Goal: Task Accomplishment & Management: Use online tool/utility

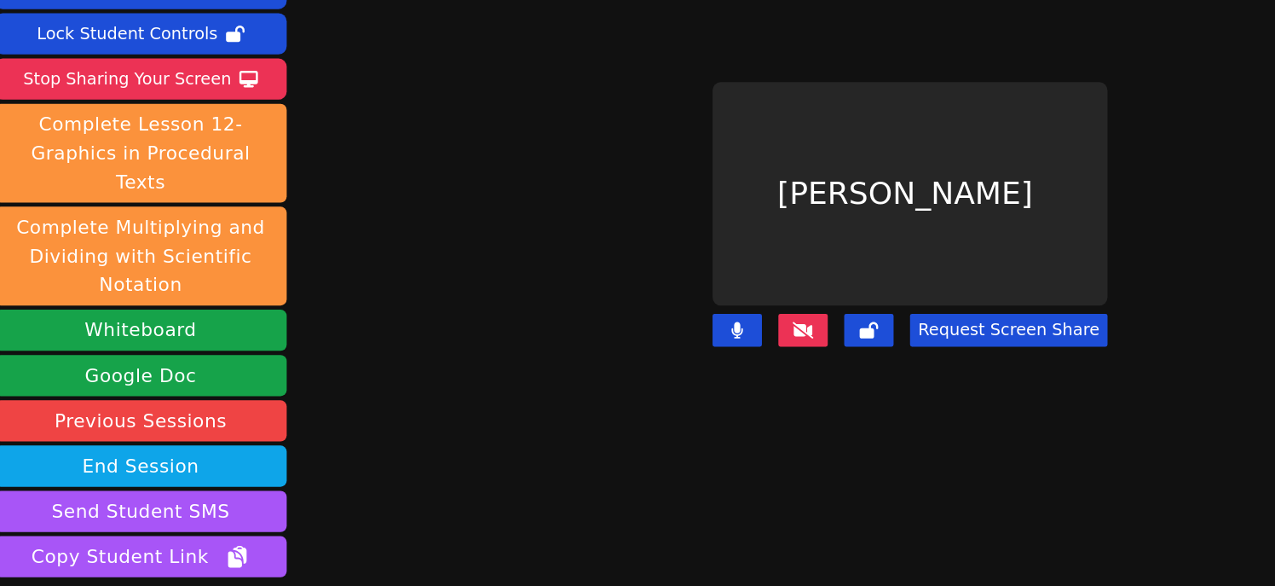
scroll to position [113, 0]
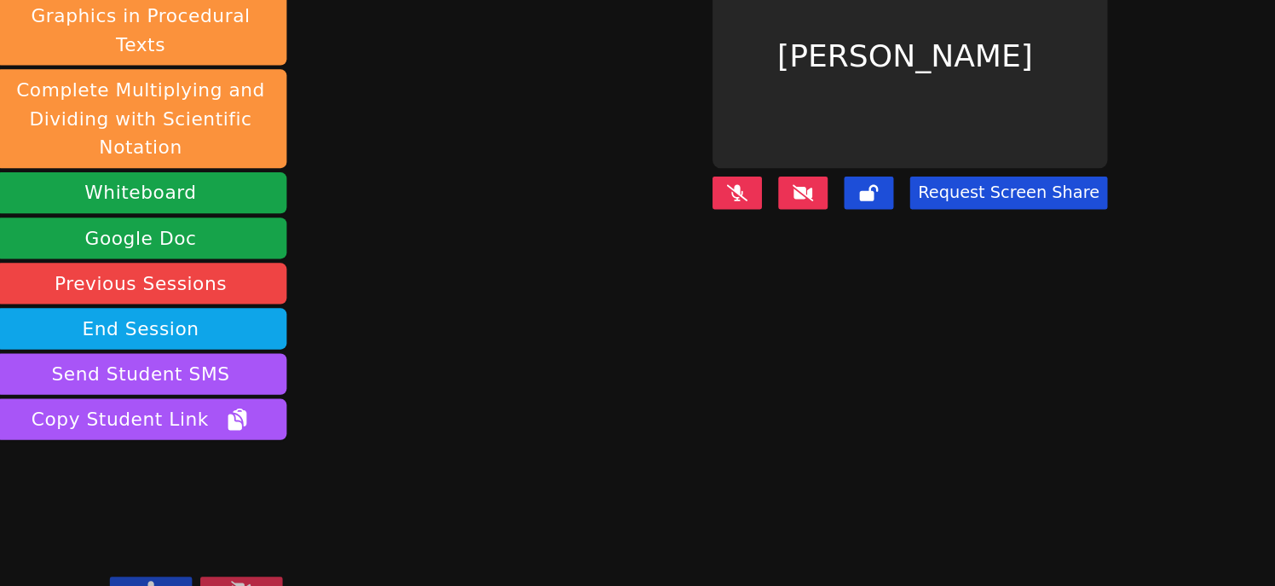
click at [147, 576] on button at bounding box center [136, 586] width 68 height 20
click at [151, 576] on button at bounding box center [136, 586] width 68 height 20
click at [136, 580] on icon at bounding box center [136, 587] width 17 height 14
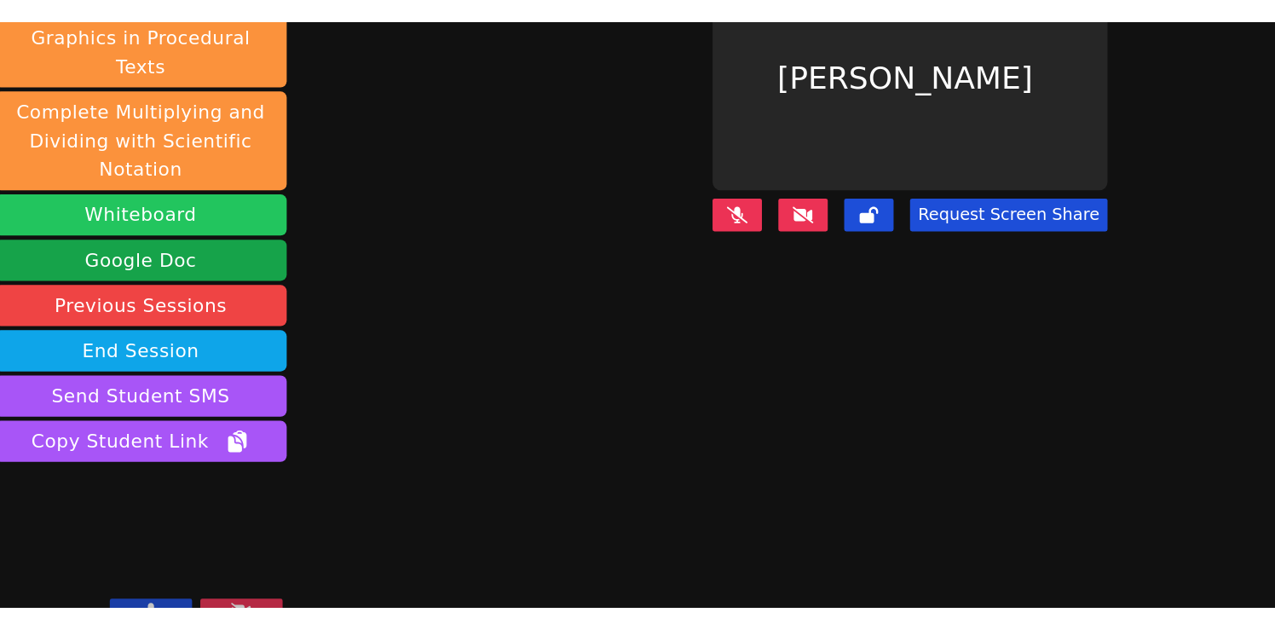
scroll to position [0, 0]
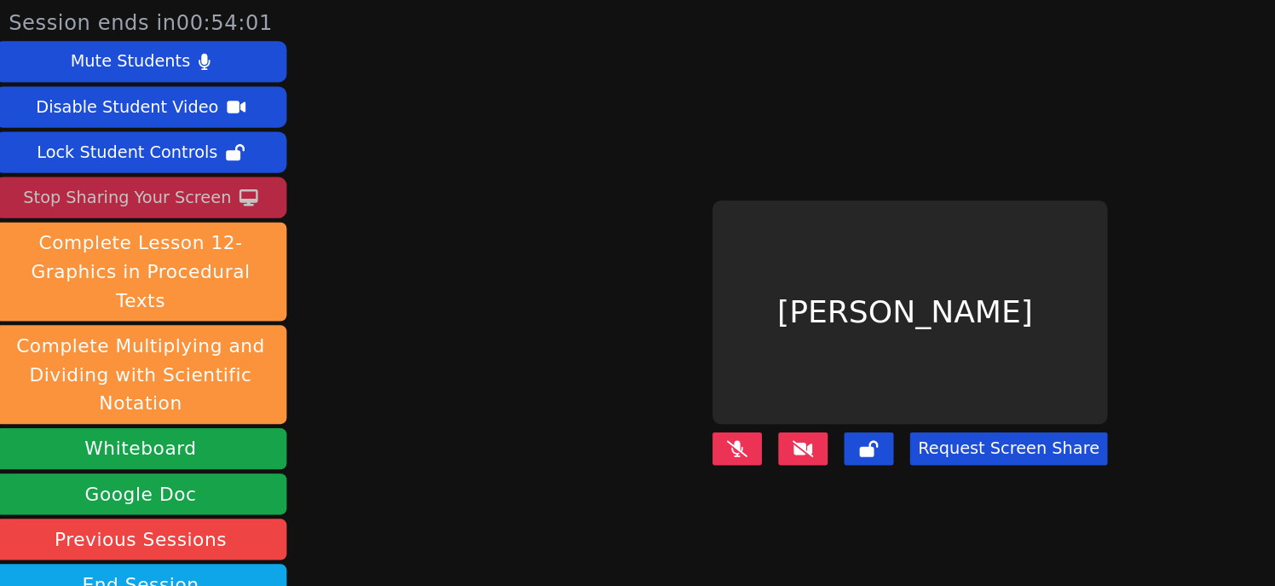
click at [152, 159] on div "Stop Sharing Your Screen" at bounding box center [117, 163] width 172 height 27
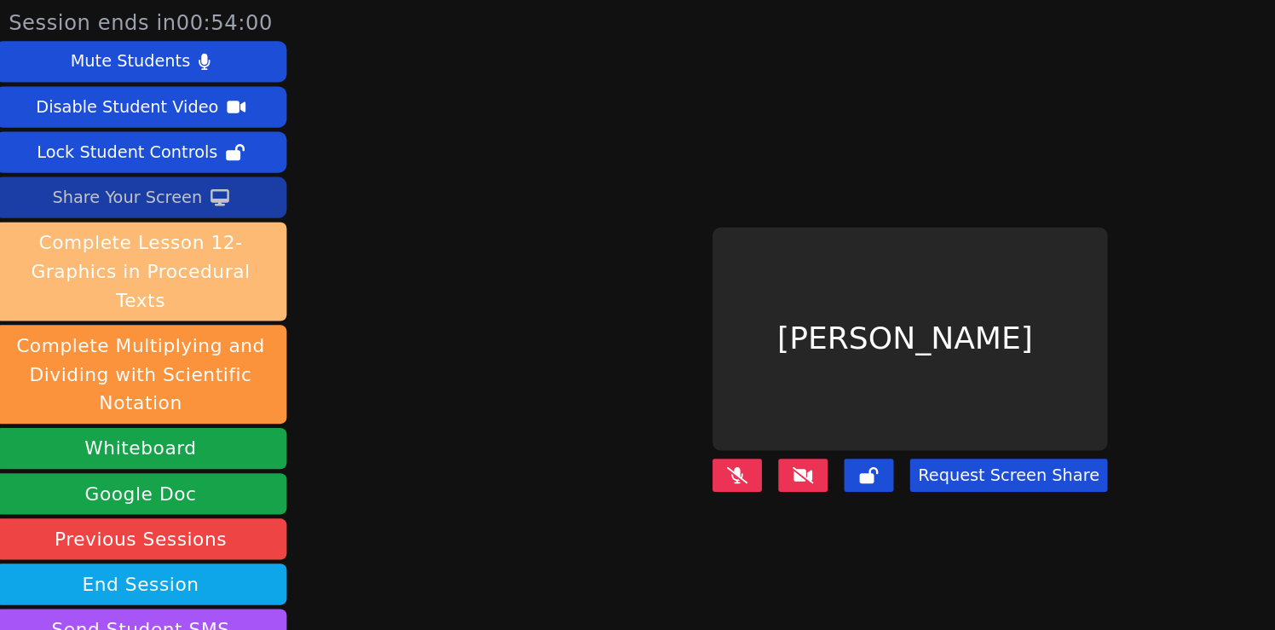
scroll to position [69, 0]
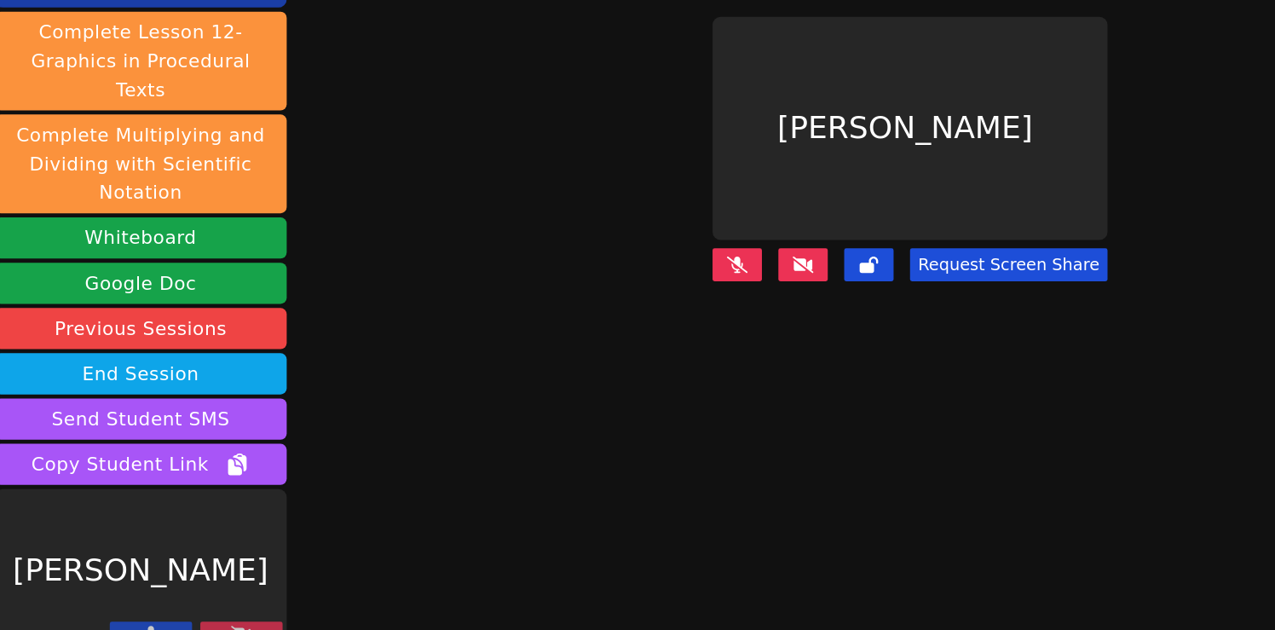
click at [218, 585] on icon at bounding box center [211, 631] width 17 height 14
click at [217, 585] on icon at bounding box center [211, 631] width 17 height 14
click at [630, 311] on button at bounding box center [622, 324] width 41 height 27
click at [627, 320] on icon at bounding box center [622, 325] width 17 height 14
click at [211, 585] on icon at bounding box center [211, 631] width 17 height 14
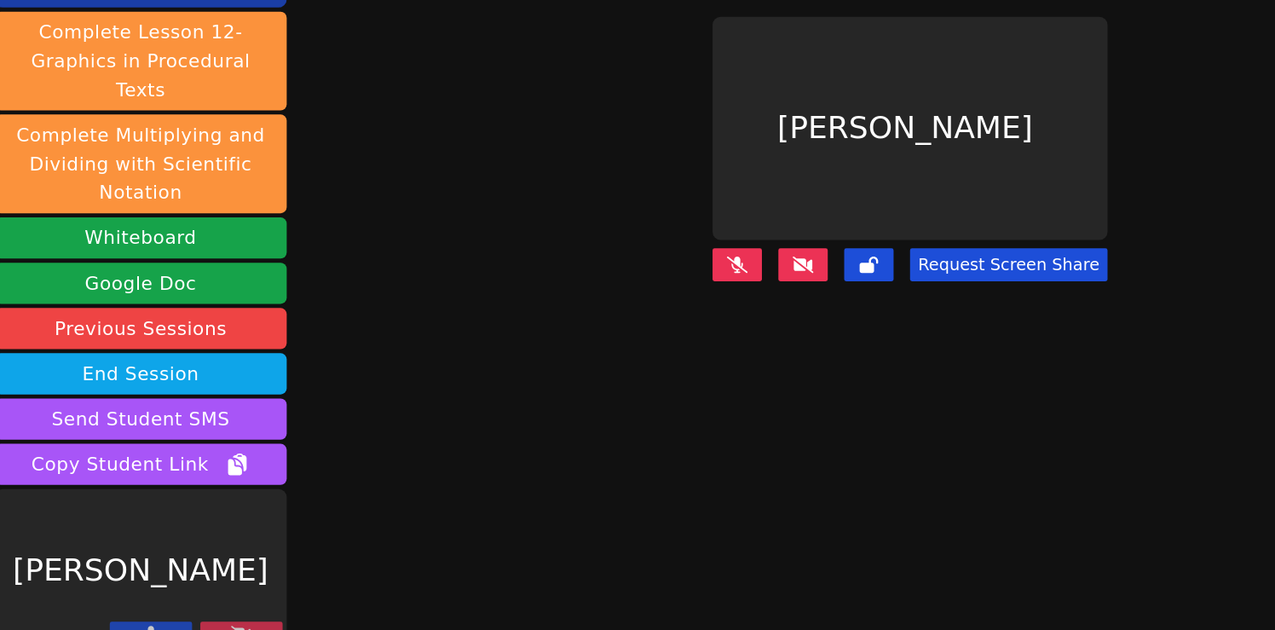
click at [211, 585] on icon at bounding box center [211, 631] width 17 height 14
click at [206, 585] on icon at bounding box center [211, 631] width 17 height 14
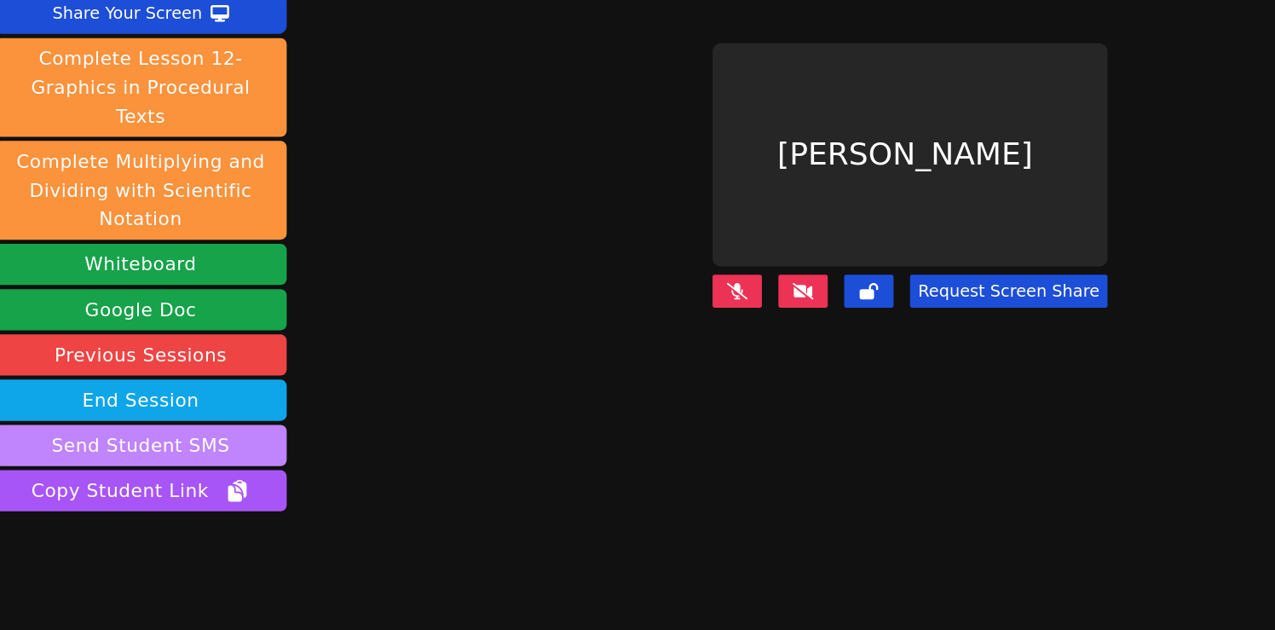
scroll to position [69, 0]
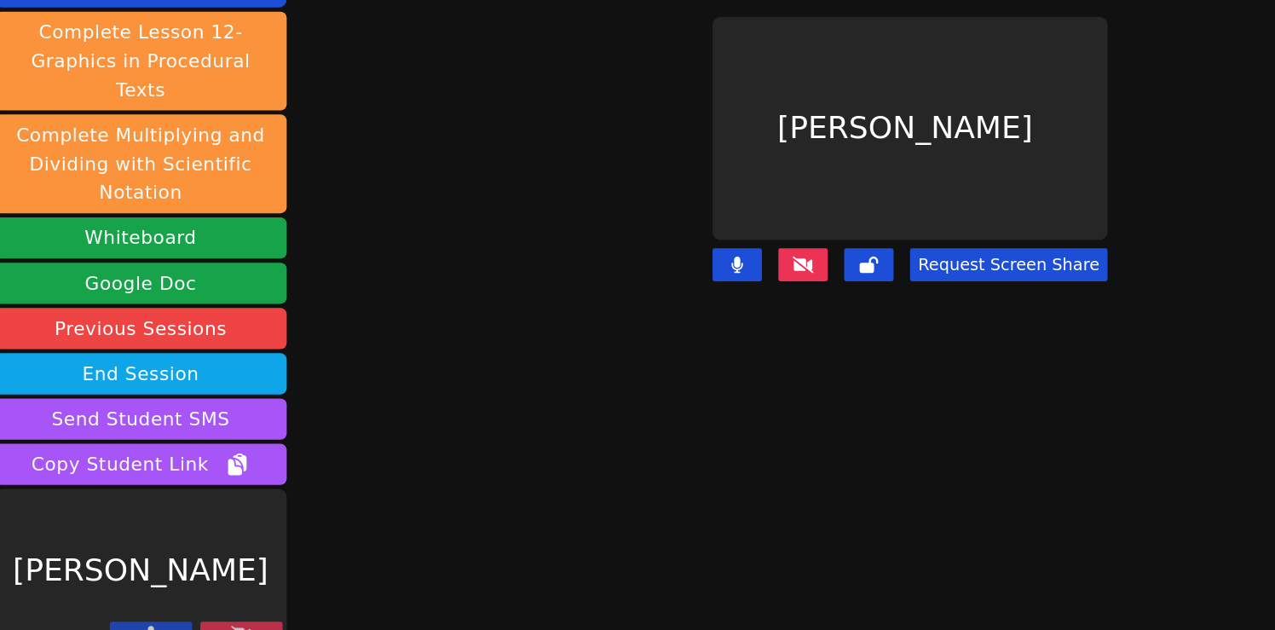
click at [222, 621] on button at bounding box center [211, 631] width 68 height 20
click at [218, 624] on icon at bounding box center [211, 631] width 17 height 14
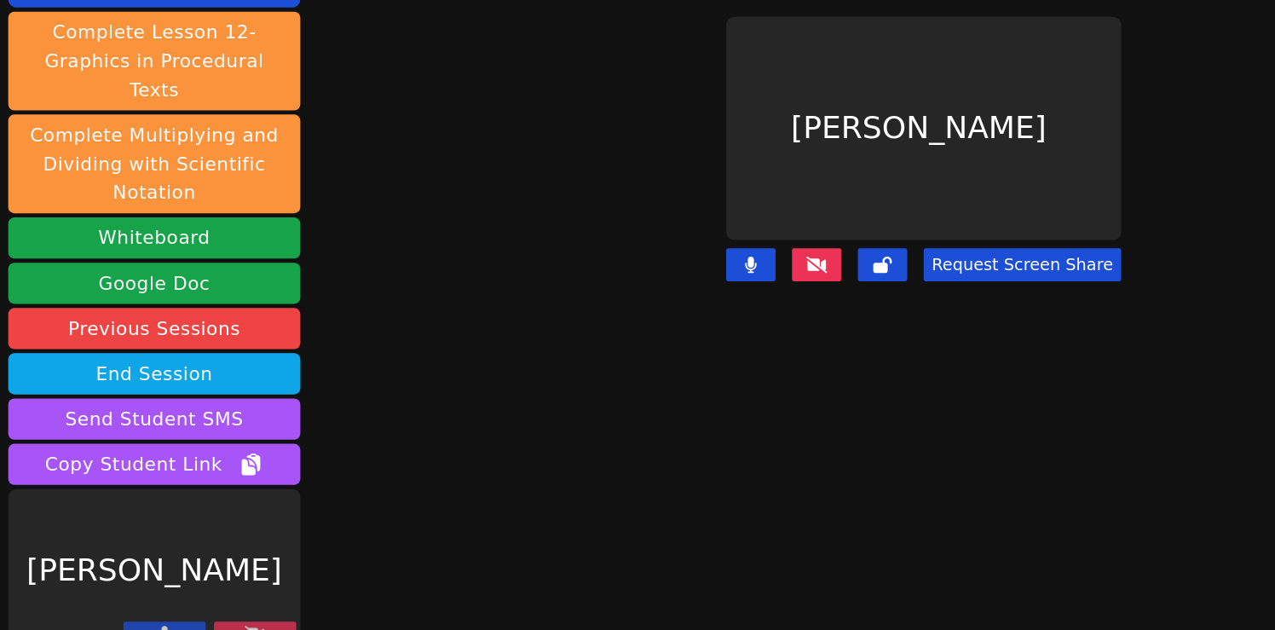
click at [206, 624] on icon at bounding box center [211, 631] width 17 height 14
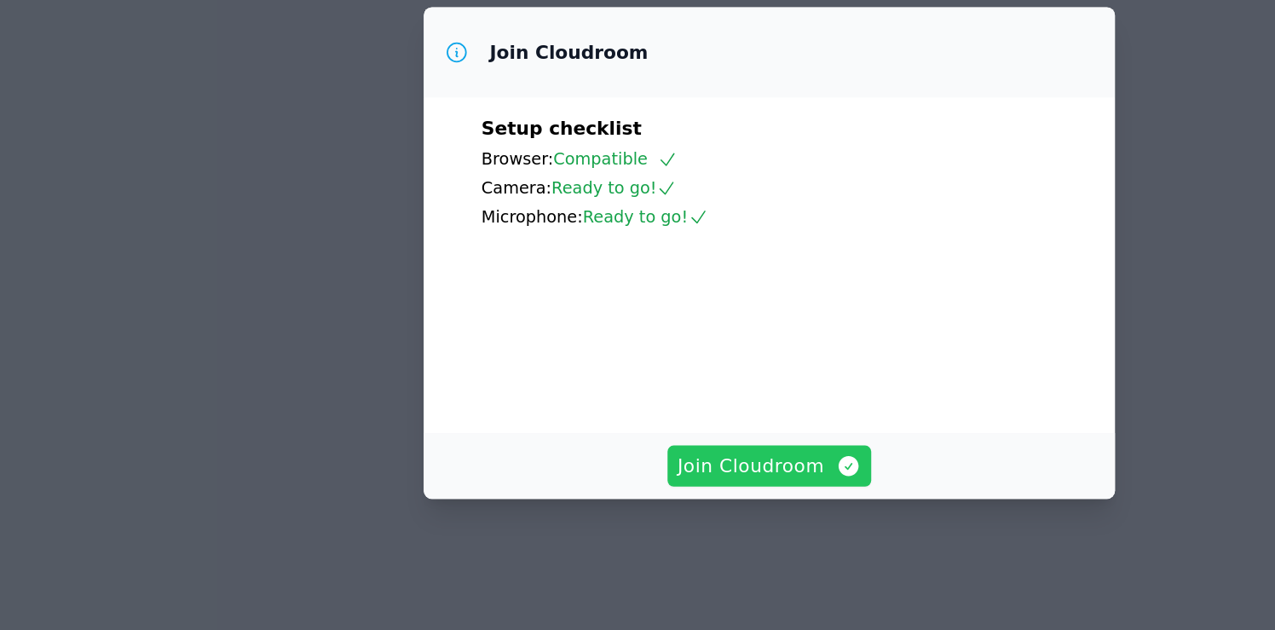
click at [605, 504] on span "Join Cloudroom" at bounding box center [638, 492] width 153 height 24
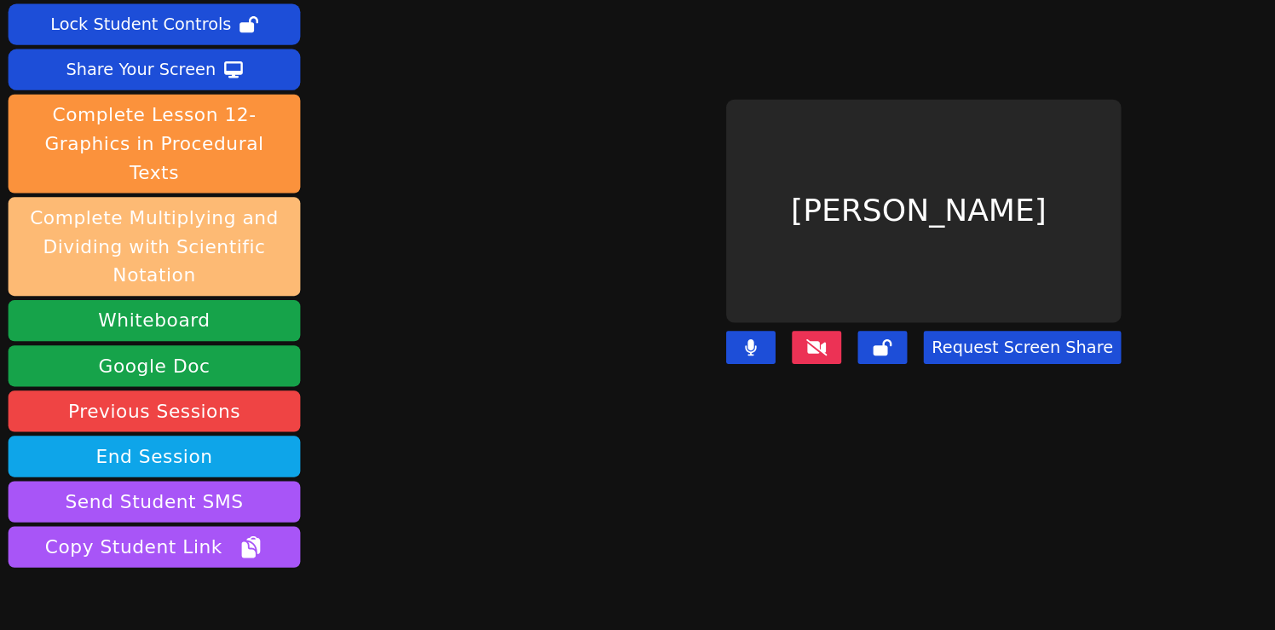
scroll to position [69, 0]
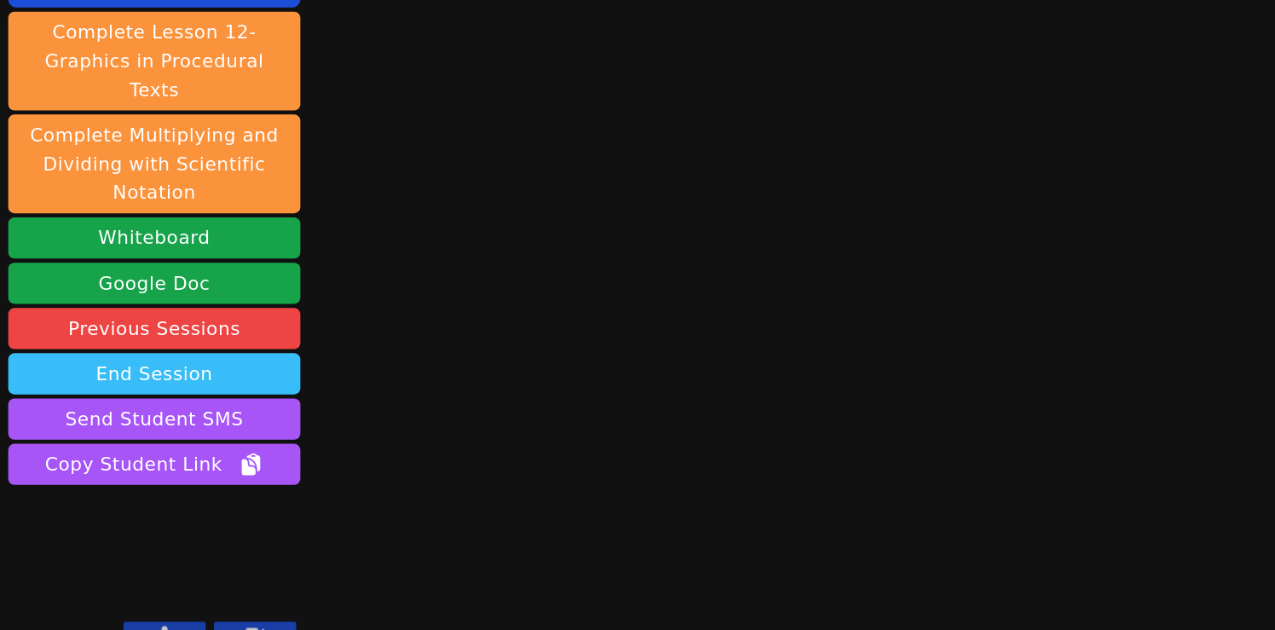
click at [204, 398] on button "End Session" at bounding box center [128, 415] width 242 height 34
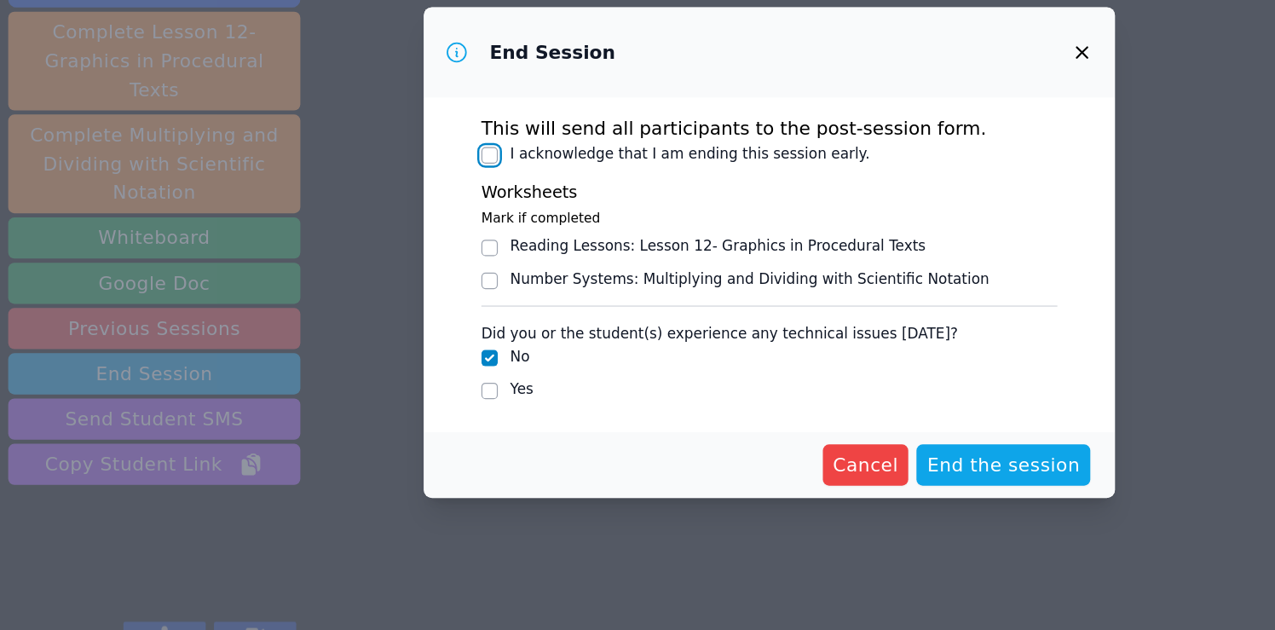
click at [405, 232] on input "I acknowledge that I am ending this session early." at bounding box center [406, 235] width 14 height 14
checkbox input "true"
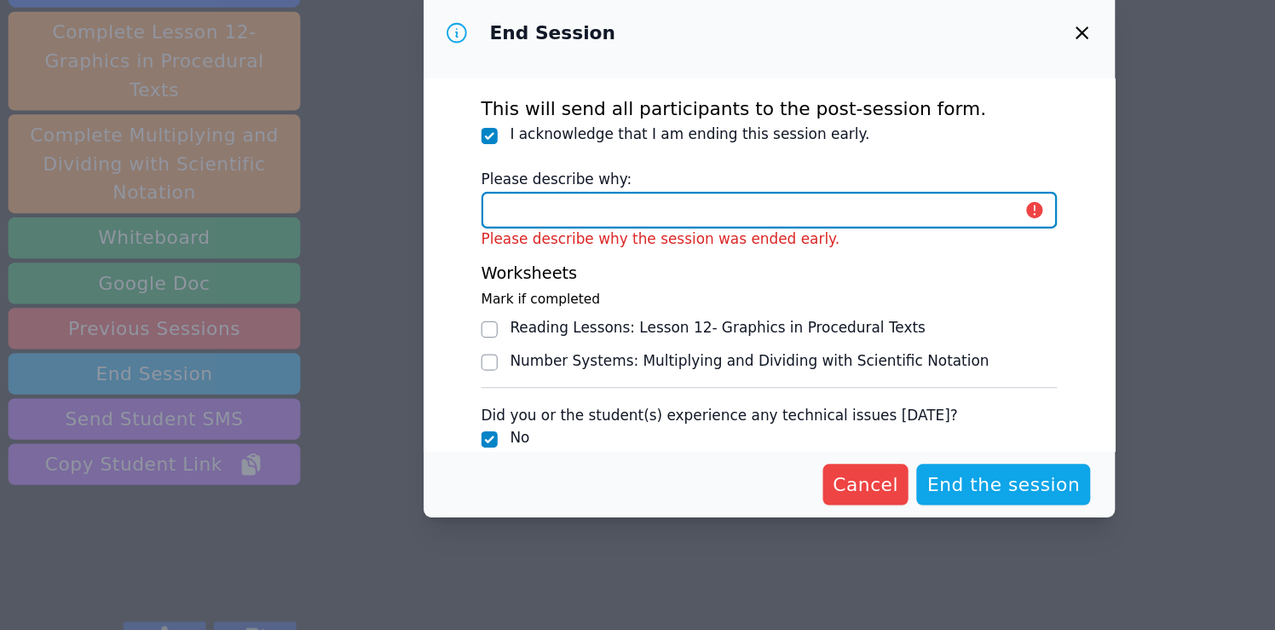
click at [446, 284] on input "Please describe why:" at bounding box center [637, 279] width 477 height 31
type input "student ended session early"
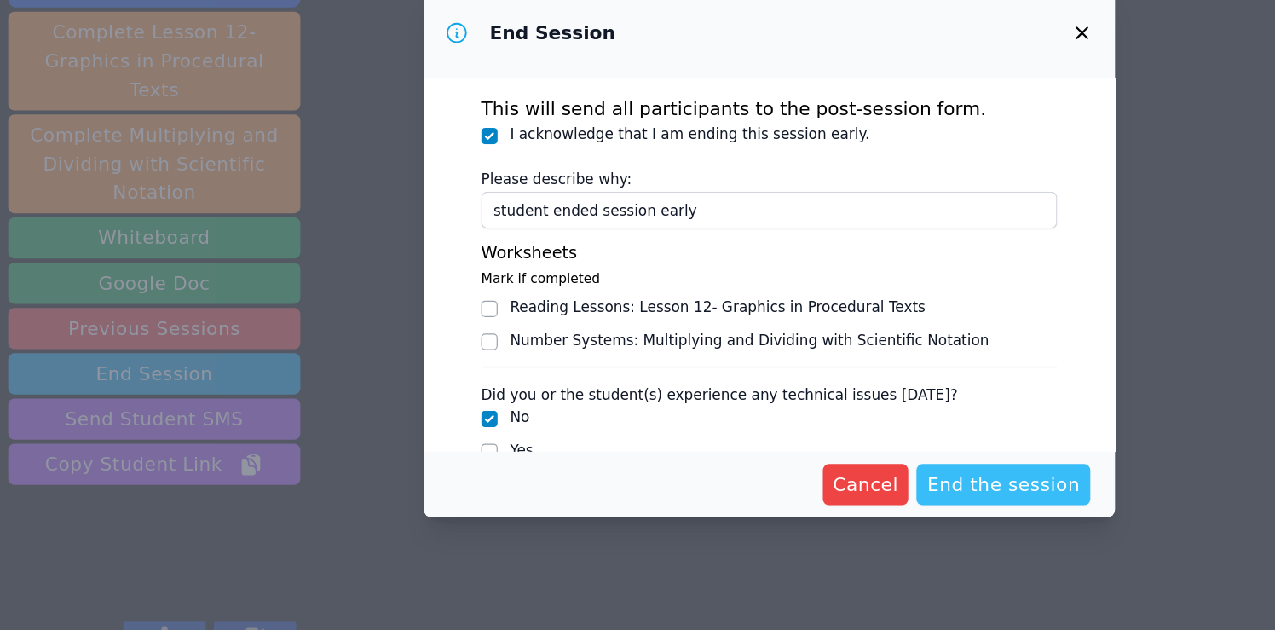
click at [830, 508] on span "End the session" at bounding box center [831, 507] width 127 height 24
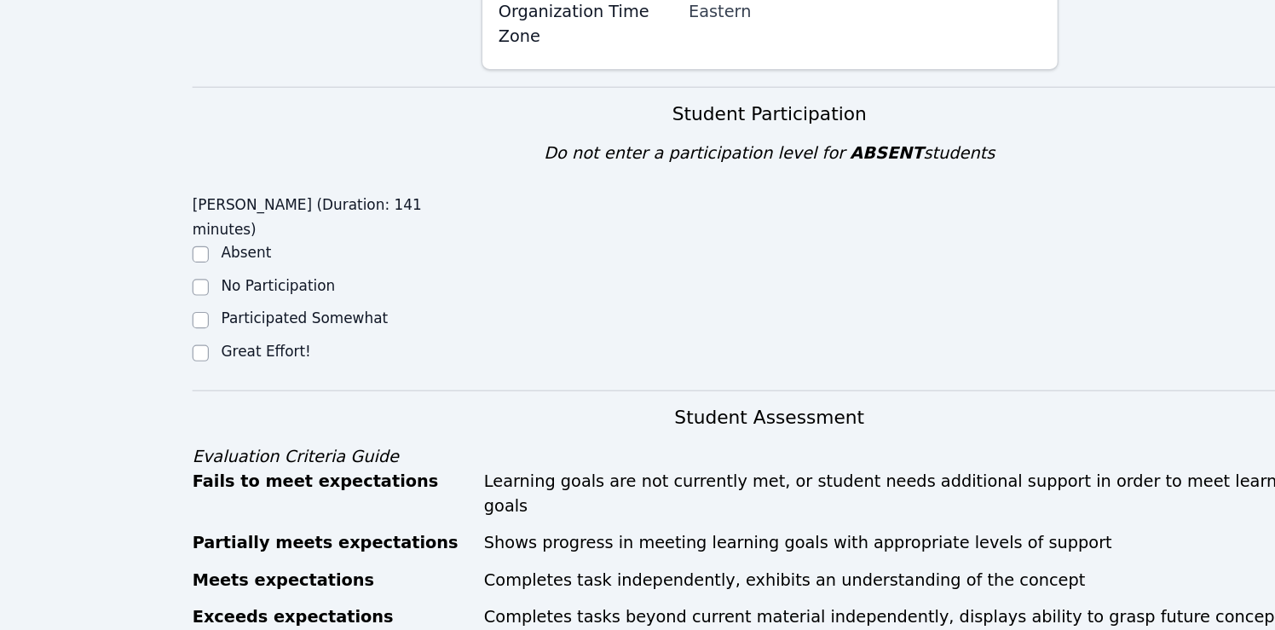
scroll to position [419, 0]
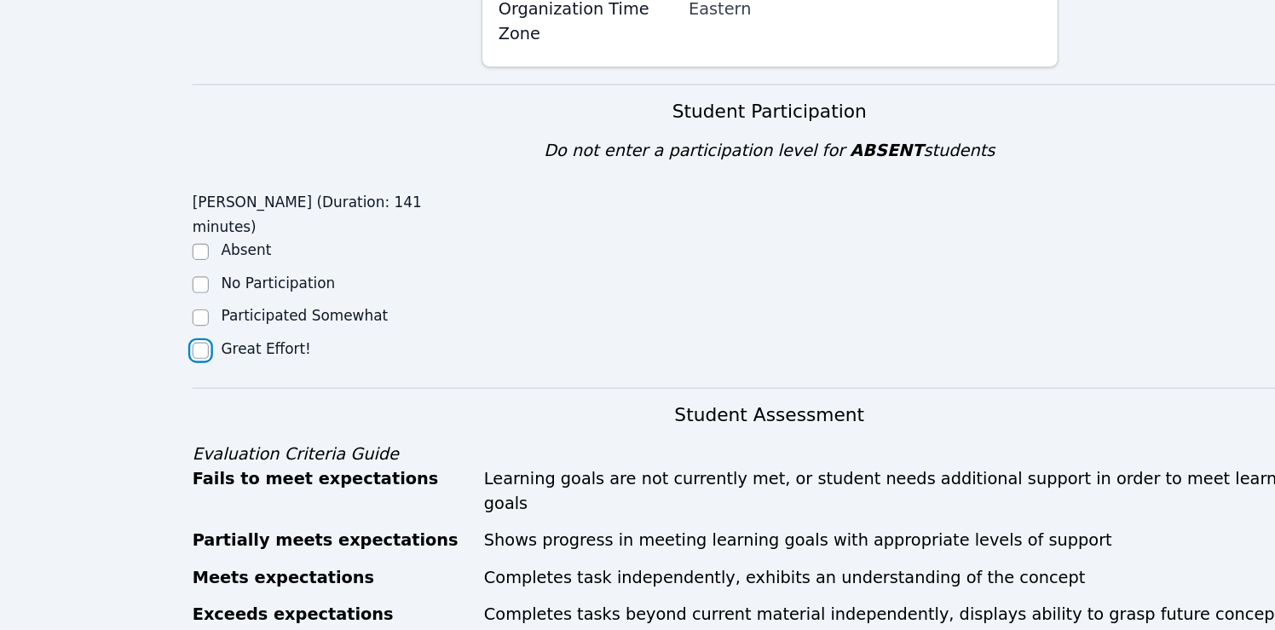
click at [161, 390] on input "Great Effort!" at bounding box center [166, 397] width 14 height 14
checkbox input "true"
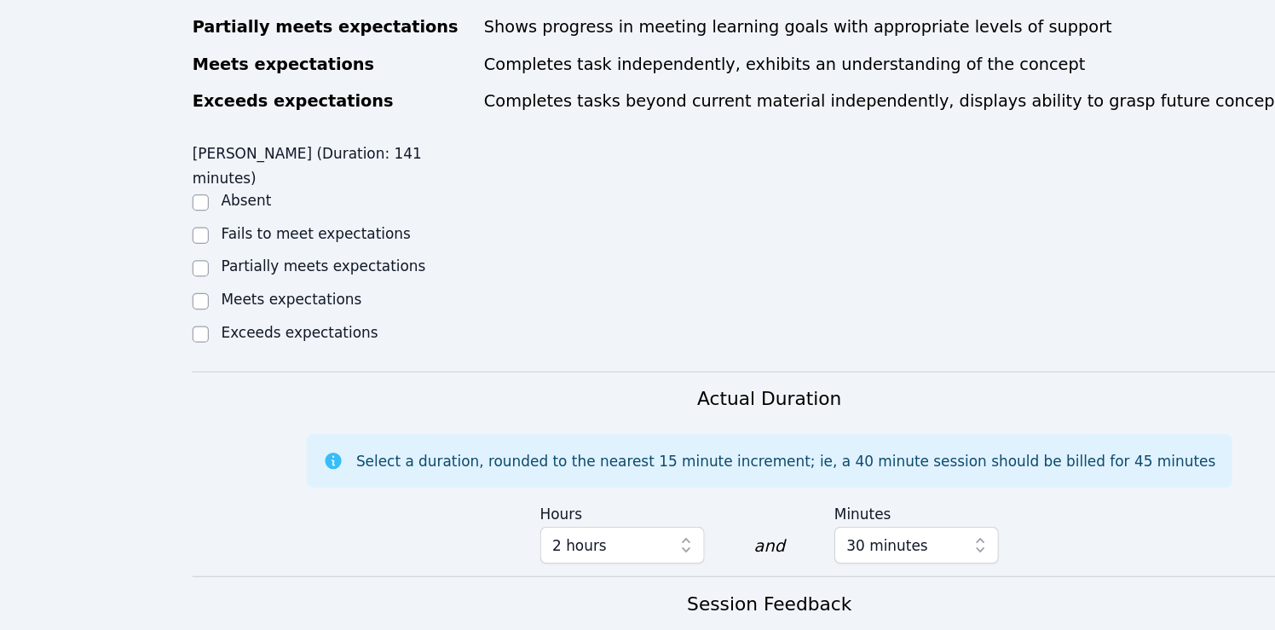
scroll to position [874, 0]
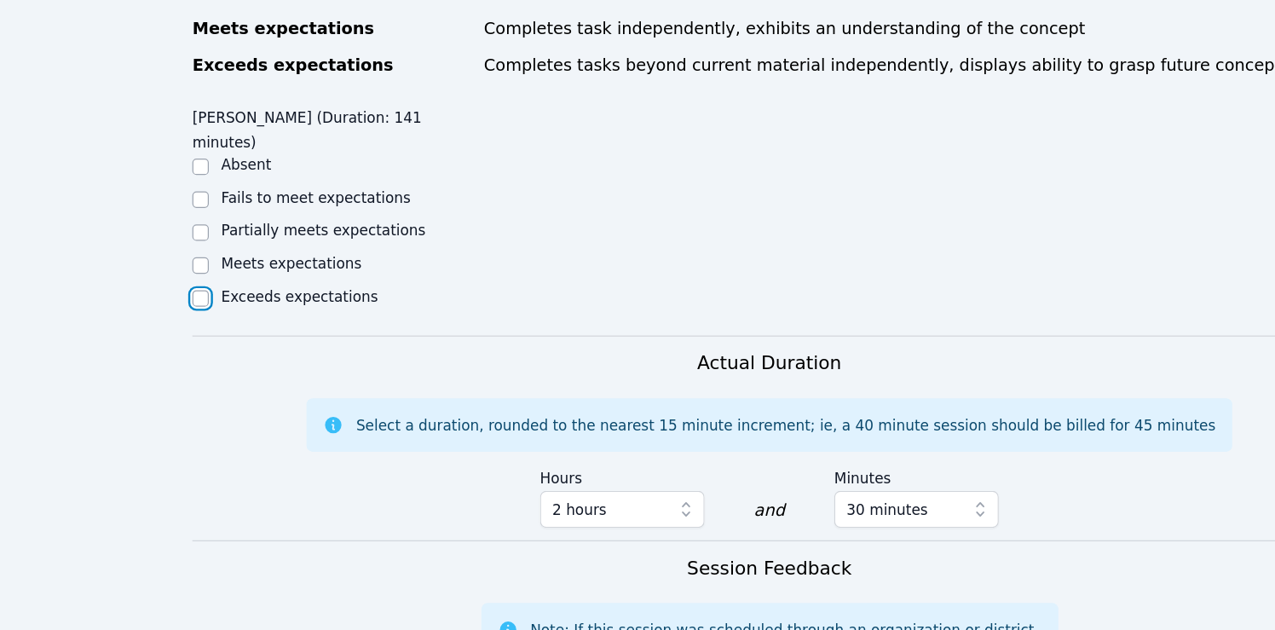
click at [164, 348] on input "Exceeds expectations" at bounding box center [166, 355] width 14 height 14
checkbox input "true"
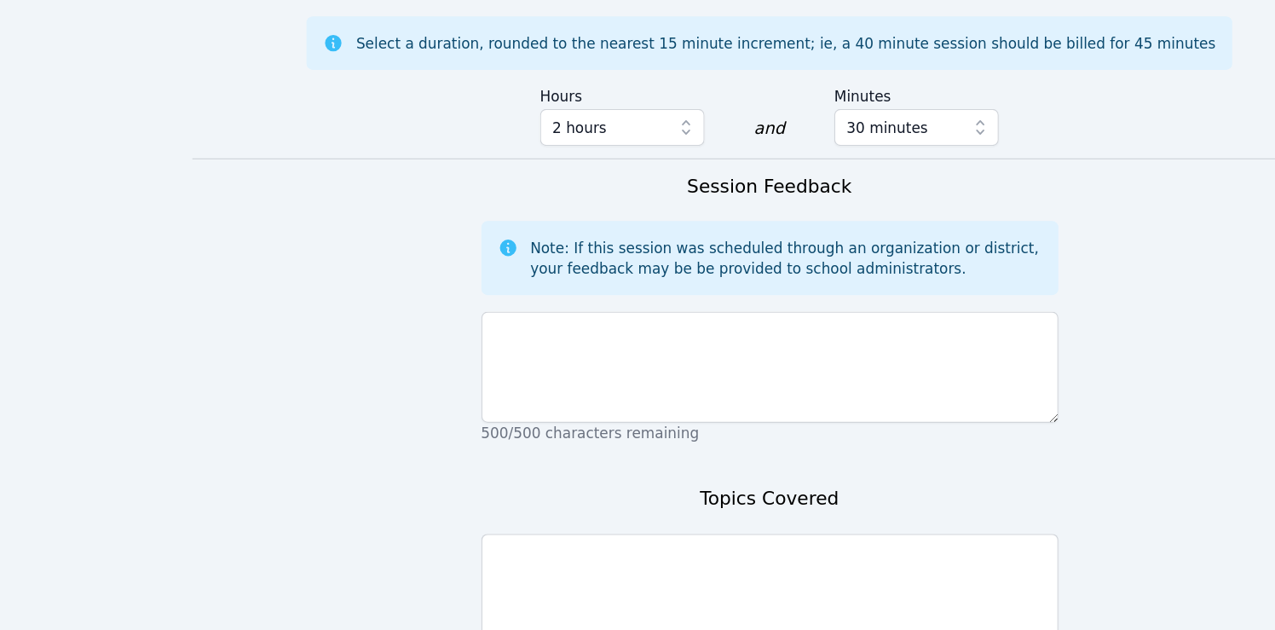
scroll to position [1237, 0]
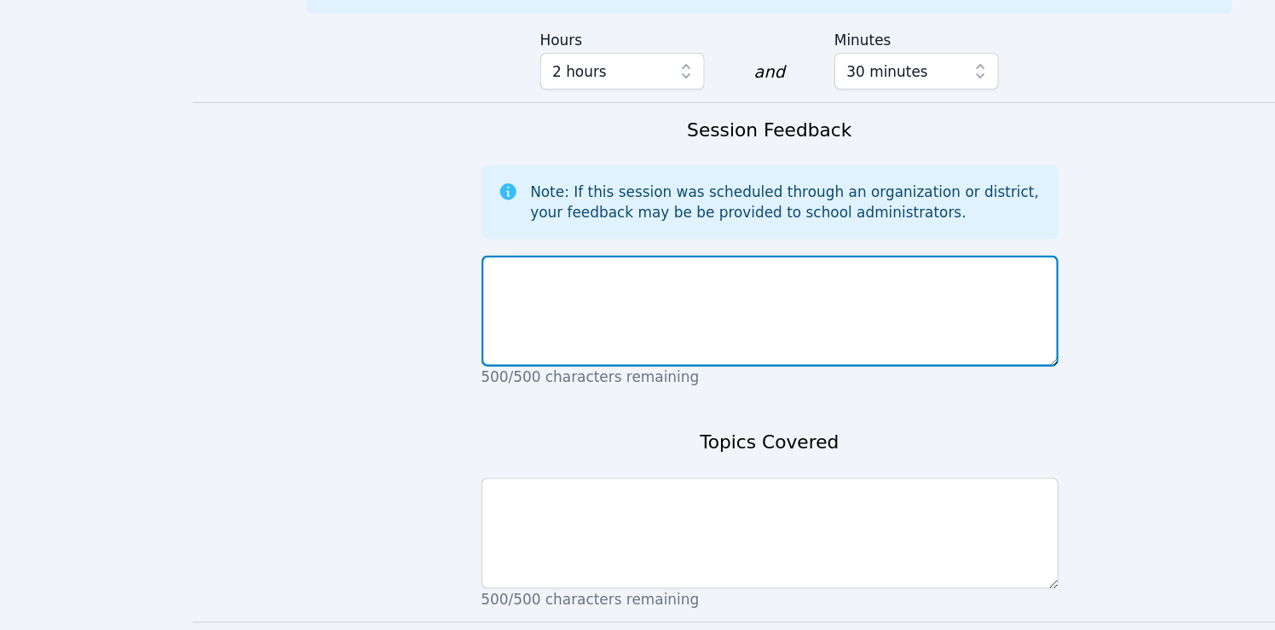
click at [552, 319] on textarea at bounding box center [638, 365] width 478 height 92
type textarea "Wonderful session full of lots of productive work!"
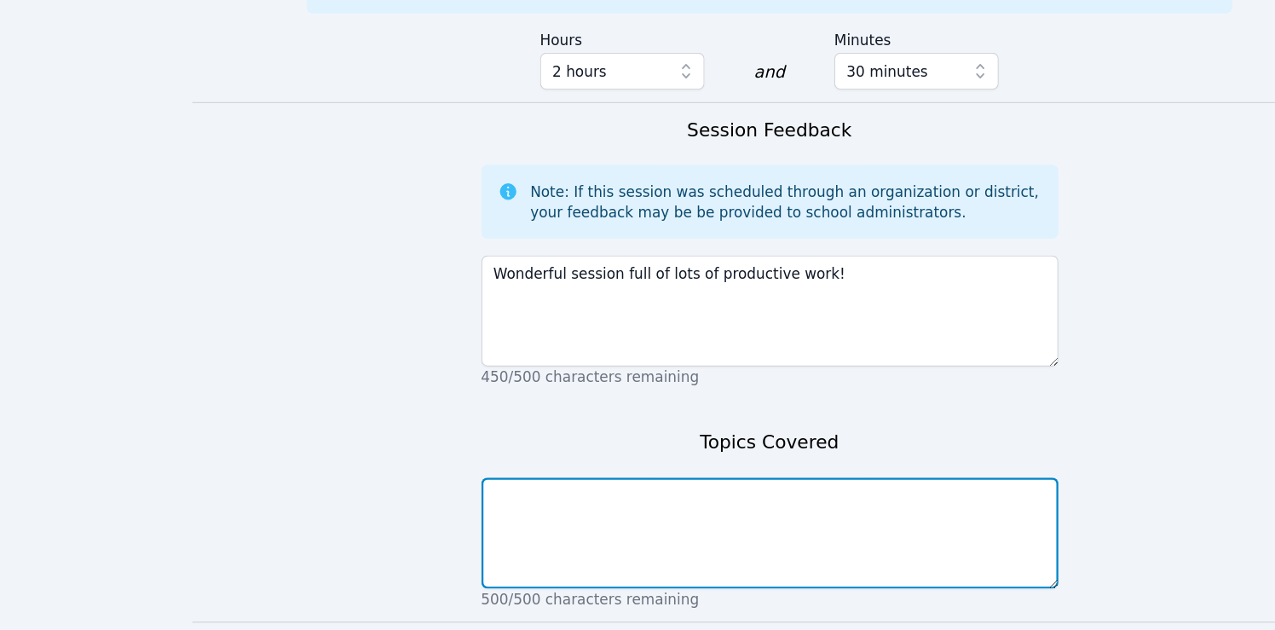
click at [525, 503] on textarea at bounding box center [638, 549] width 478 height 92
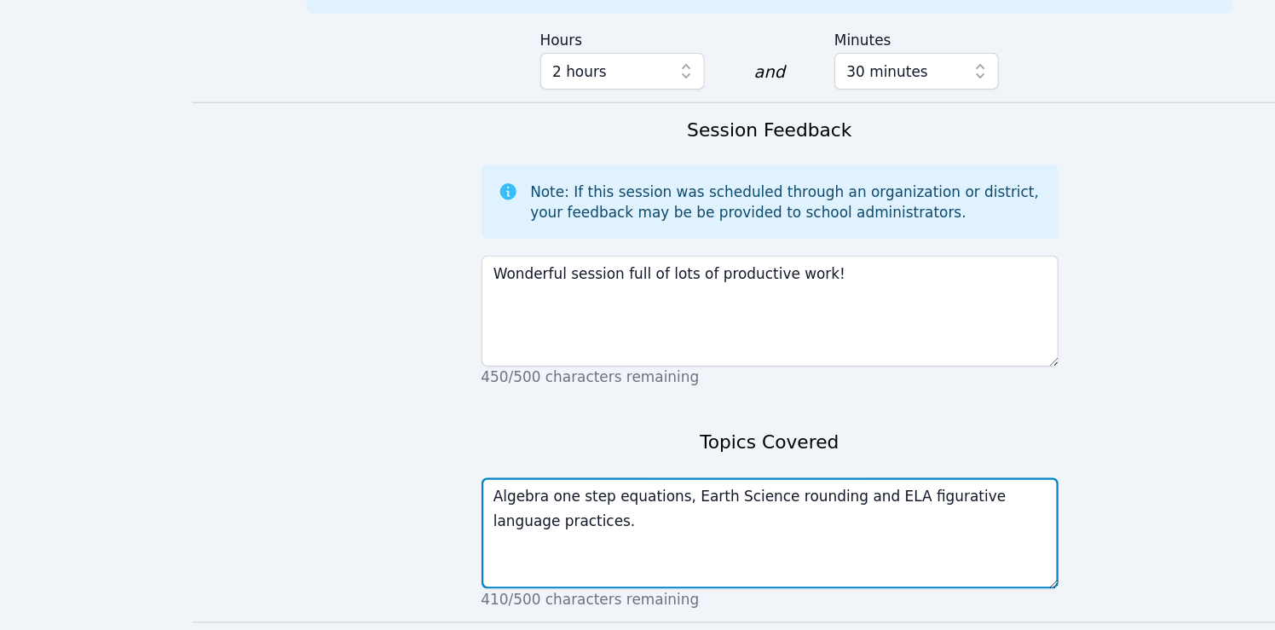
type textarea "Algebra one step equations, Earth Science rounding and ELA figurative language …"
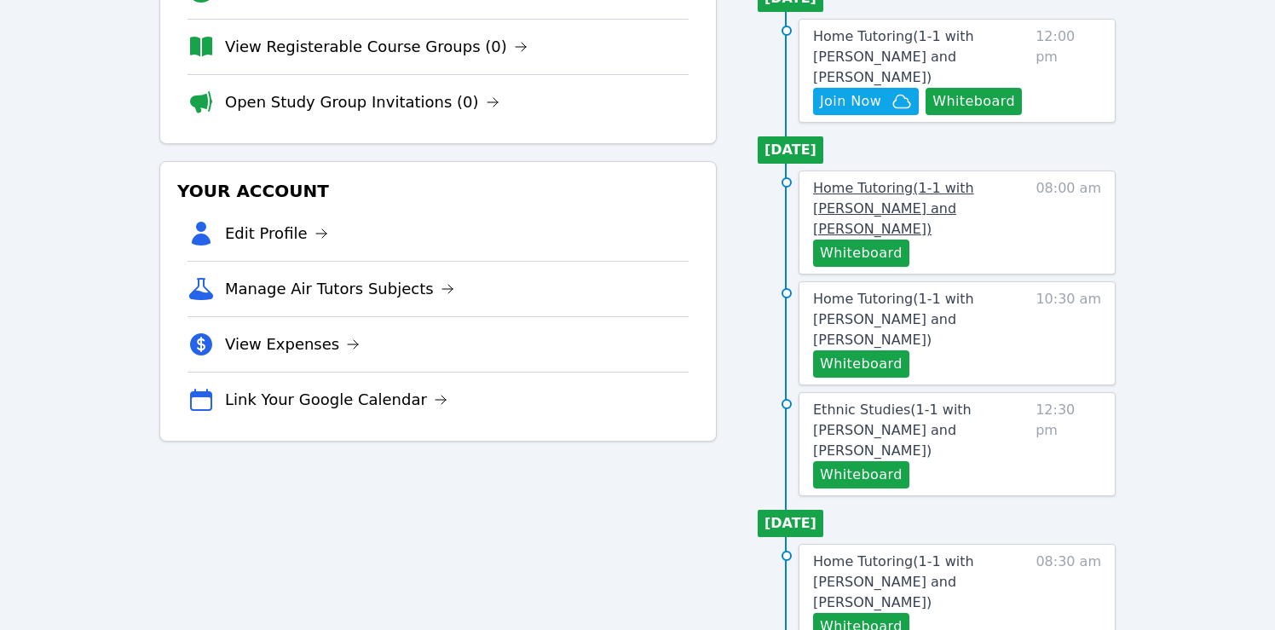
scroll to position [230, 0]
